Goal: Use online tool/utility: Utilize a website feature to perform a specific function

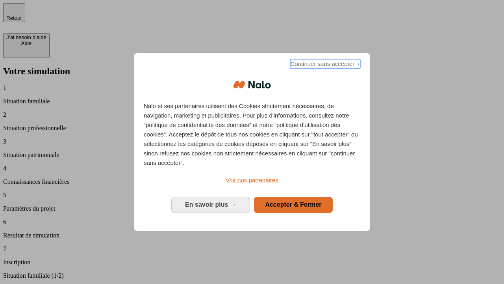
click at [325, 65] on span "Continuer sans accepter →" at bounding box center [325, 63] width 70 height 9
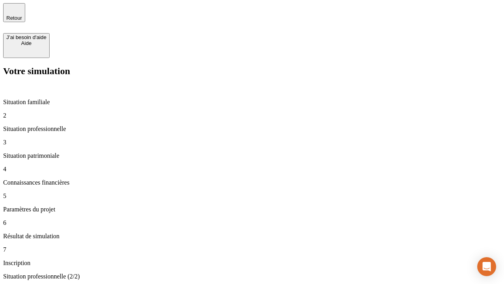
type input "30 000"
type input "1 000"
